Goal: Navigation & Orientation: Find specific page/section

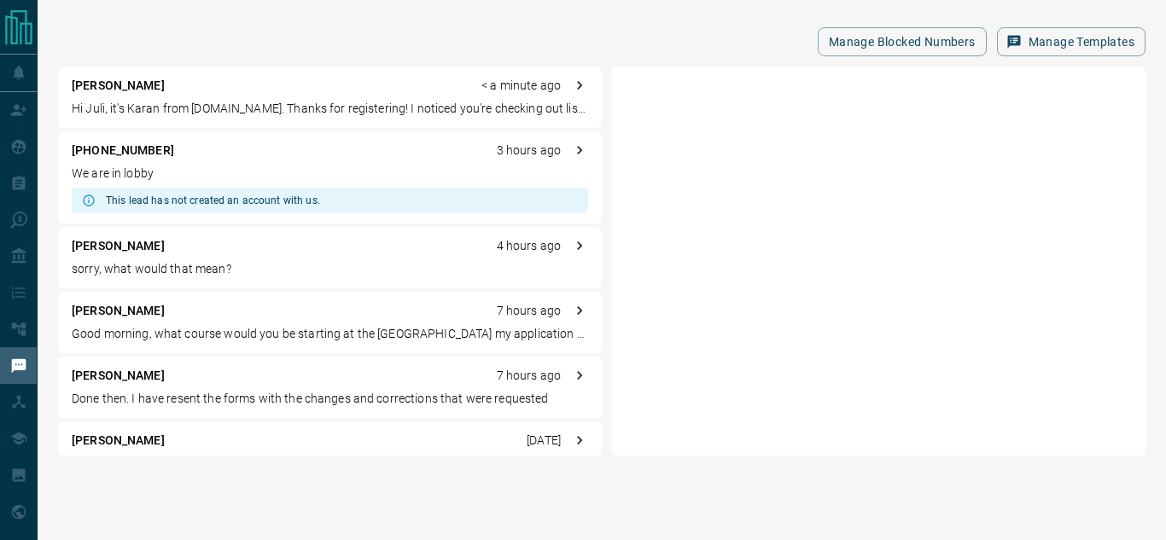
click at [243, 95] on div "[PERSON_NAME] < a minute ago Hi Juli, it's Karan from [DOMAIN_NAME]. Thanks for…" at bounding box center [330, 97] width 544 height 61
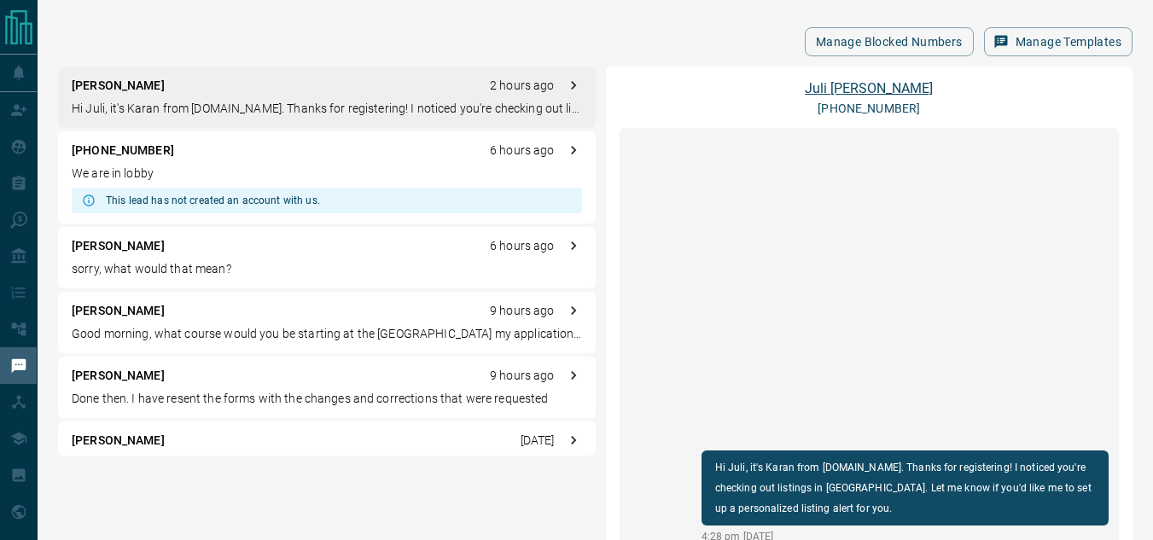
click at [873, 90] on link "[PERSON_NAME]" at bounding box center [869, 88] width 128 height 16
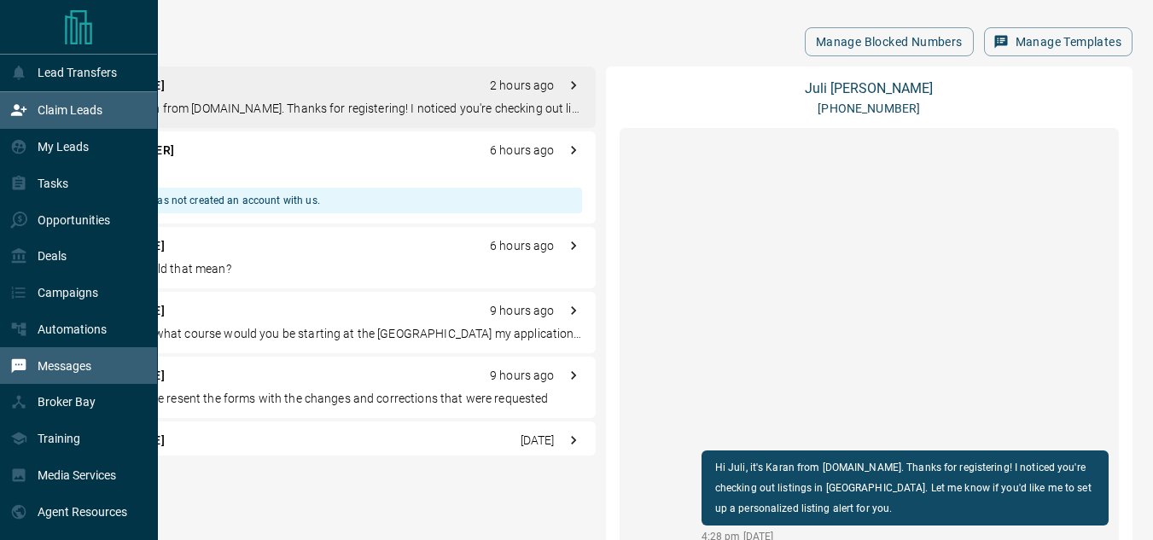
click at [21, 108] on icon at bounding box center [18, 110] width 17 height 17
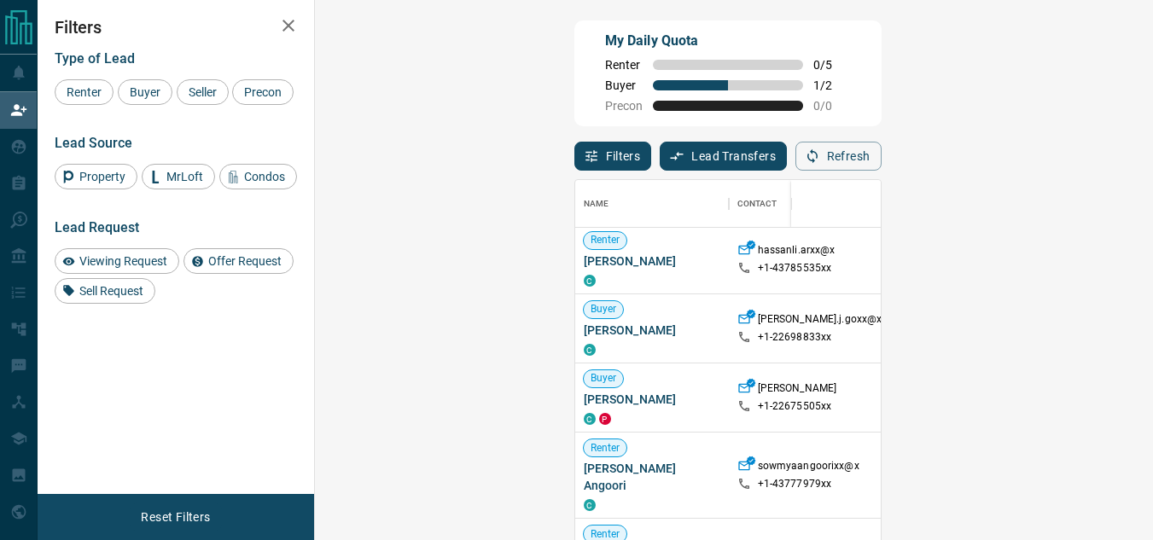
scroll to position [171, 0]
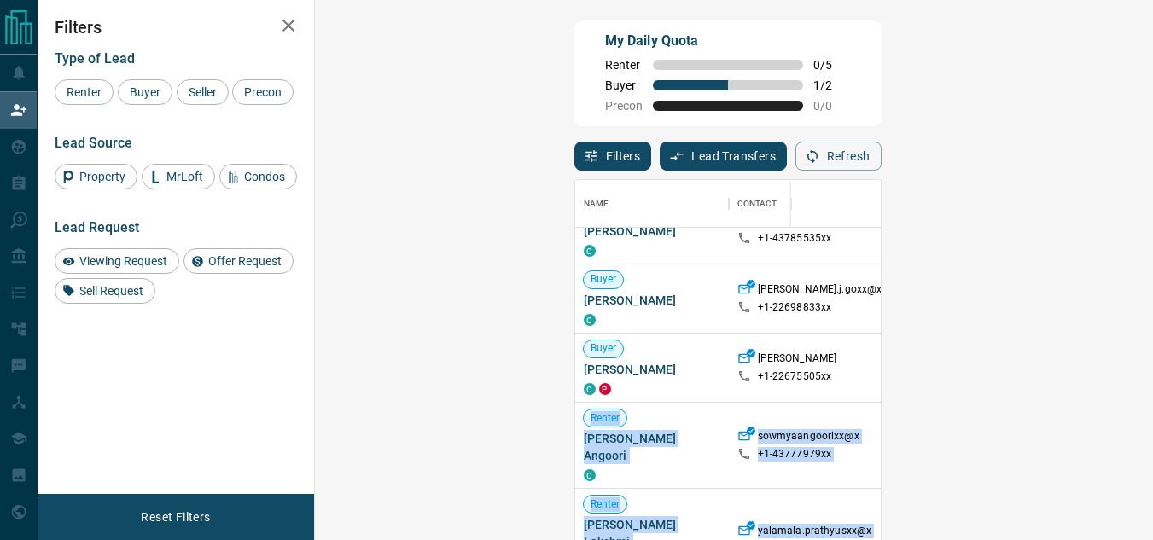
click at [1153, 280] on html "Lead Transfers Claim Leads My Leads Tasks Opportunities Deals Campaigns Automat…" at bounding box center [576, 270] width 1153 height 540
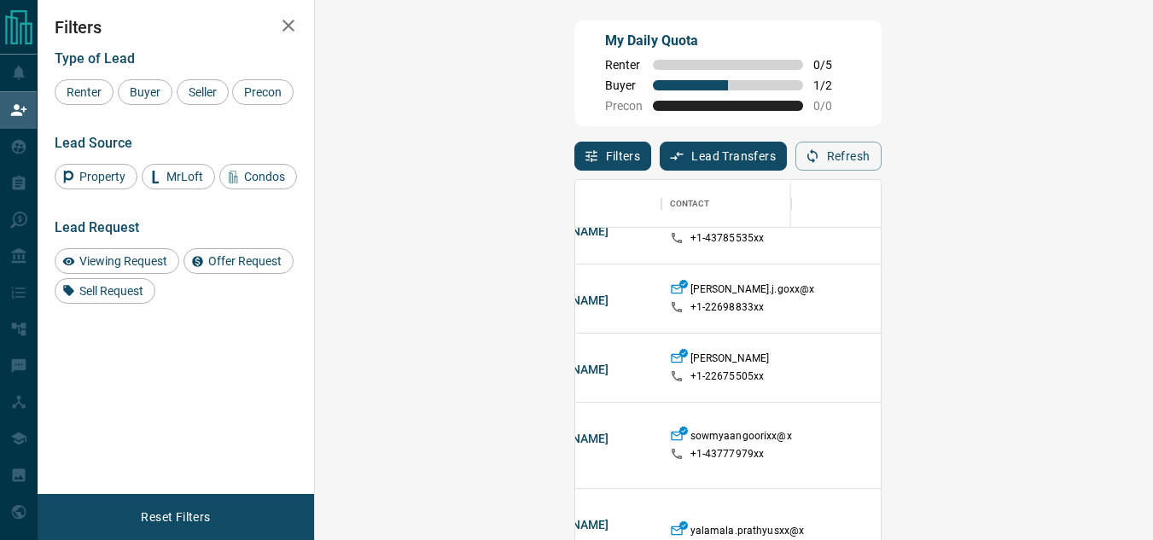
click at [820, 15] on div "My Daily Quota Renter 0 / 5 Buyer 1 / 2 Precon 0 / 0 Filters Lead Transfers 0 R…" at bounding box center [596, 233] width 1116 height 466
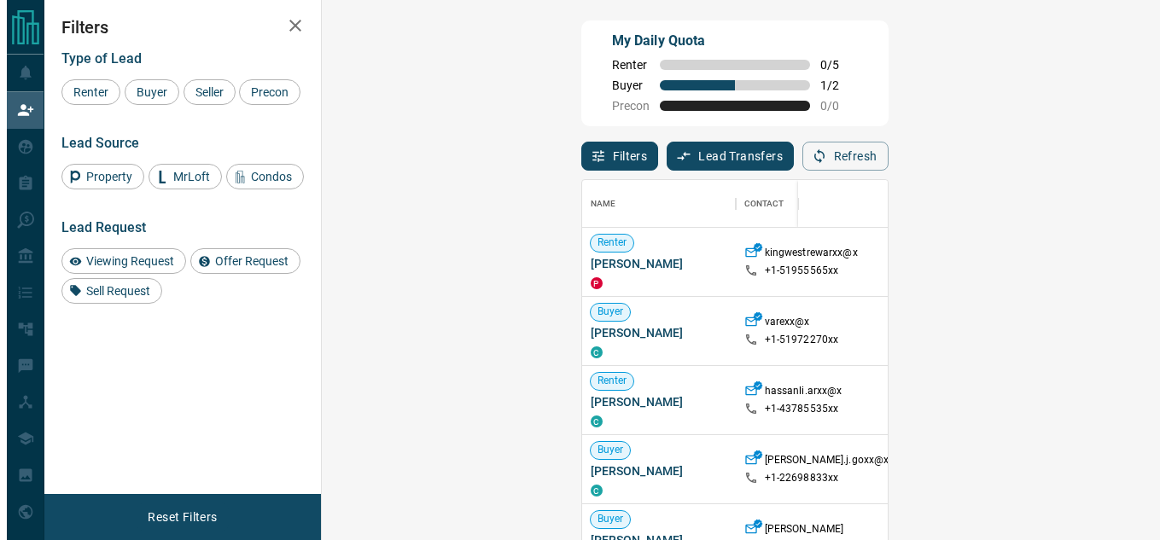
scroll to position [393, 789]
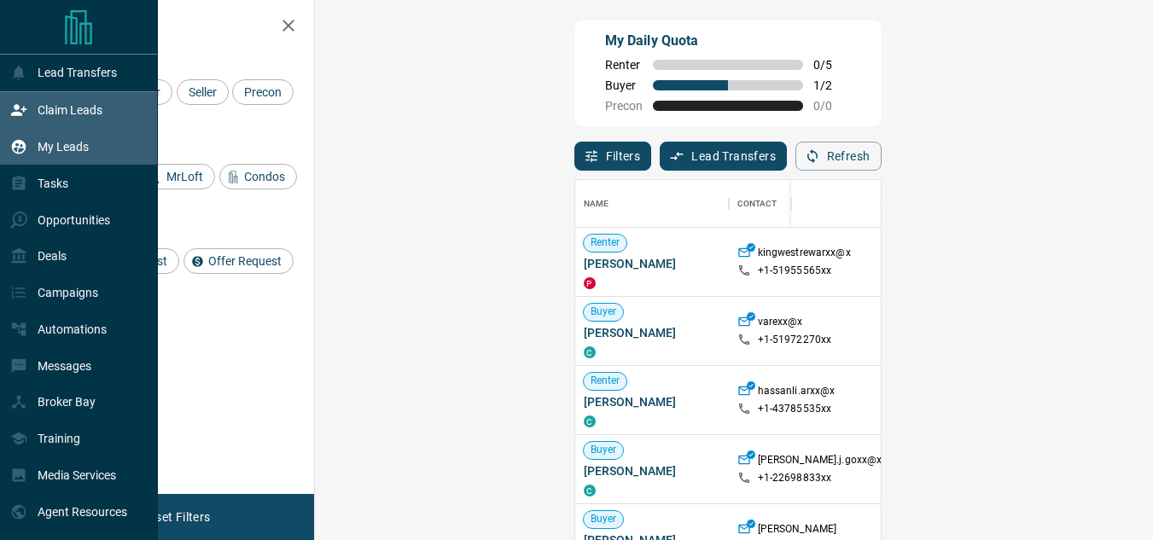
click at [20, 159] on div "My Leads" at bounding box center [49, 147] width 79 height 28
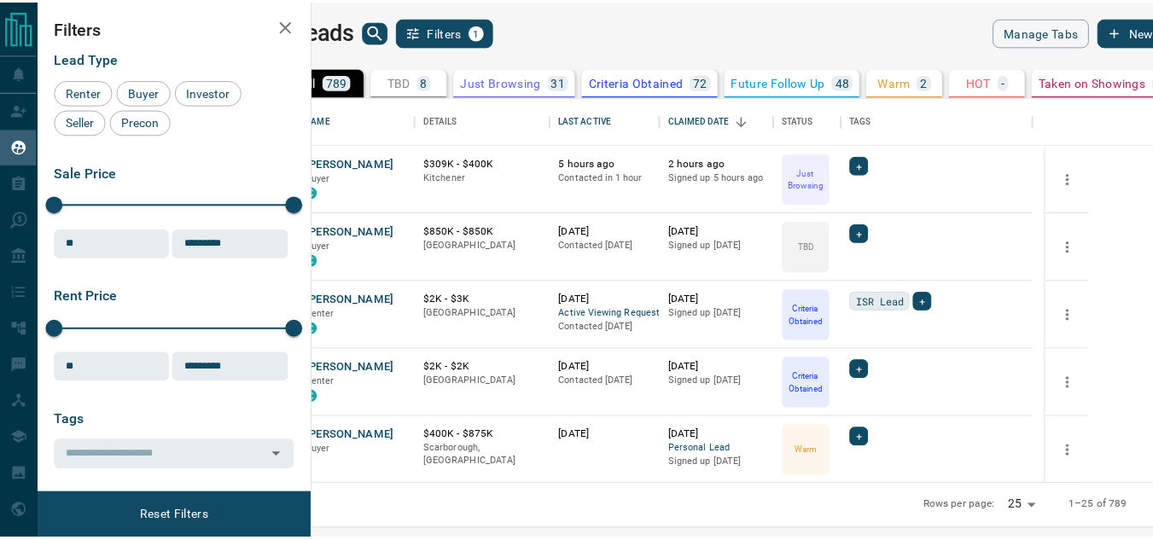
scroll to position [375, 830]
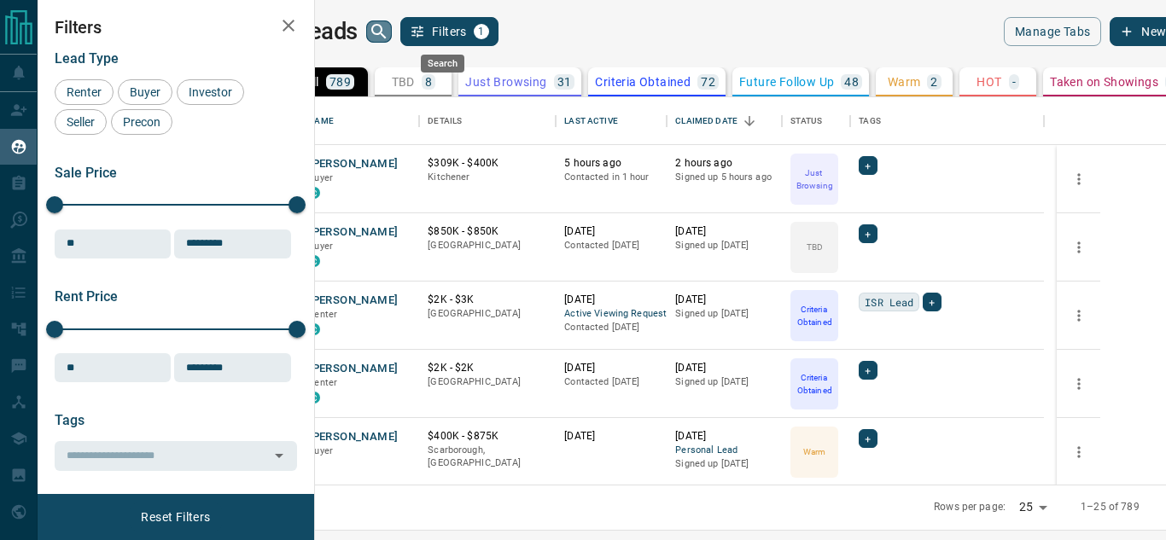
click at [386, 34] on icon "search button" at bounding box center [378, 31] width 15 height 15
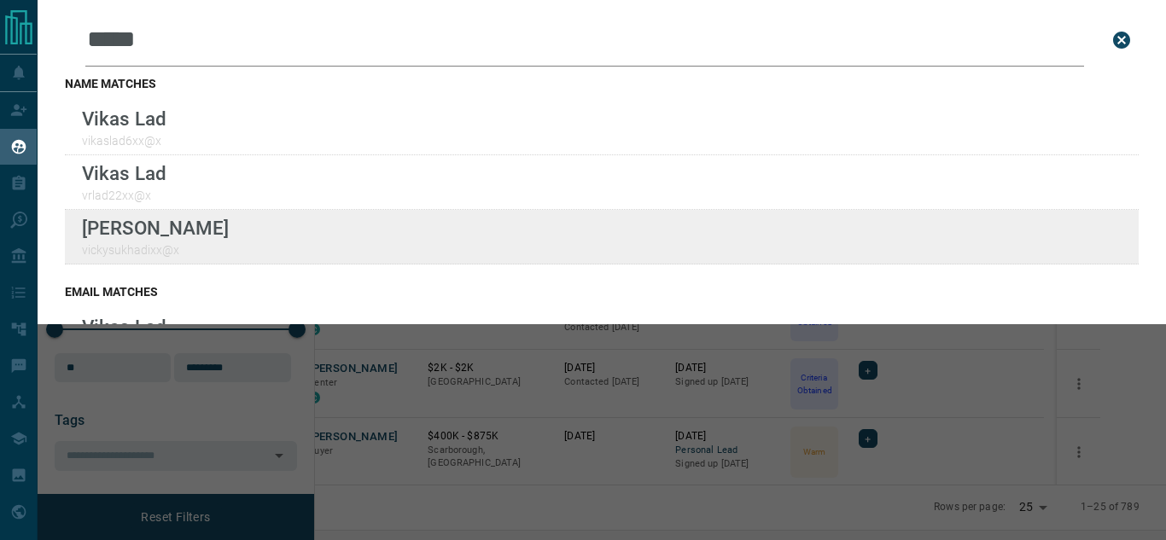
type input "*****"
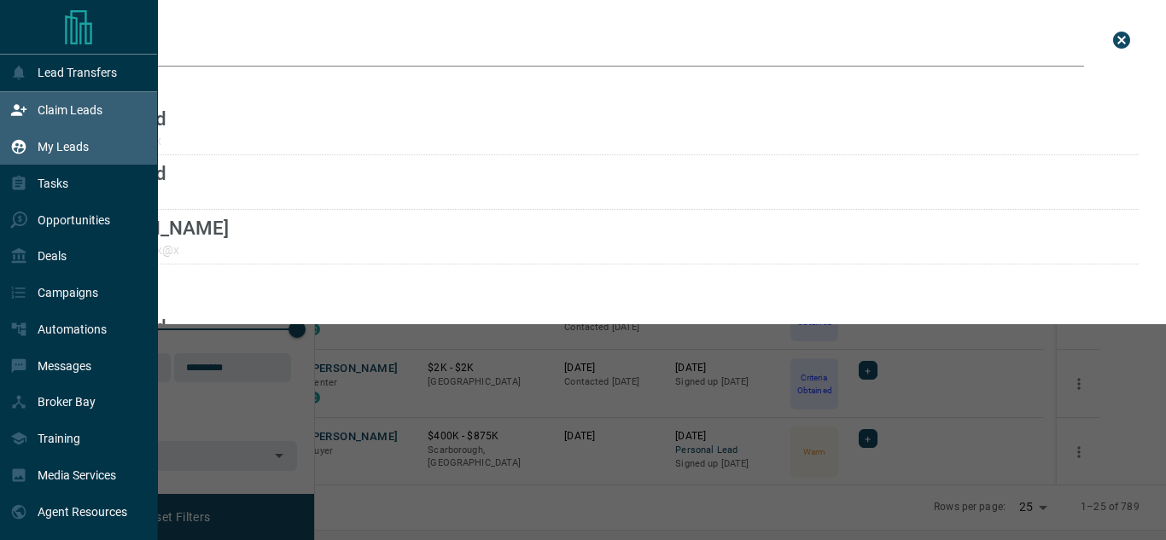
click at [19, 107] on icon at bounding box center [18, 110] width 17 height 17
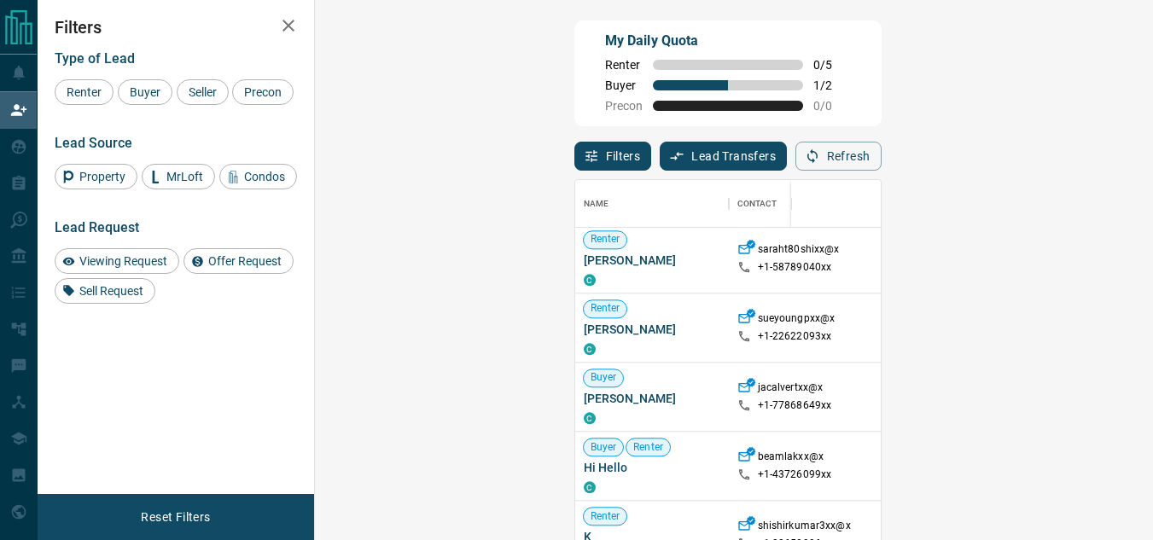
scroll to position [1674, 0]
